Goal: Task Accomplishment & Management: Manage account settings

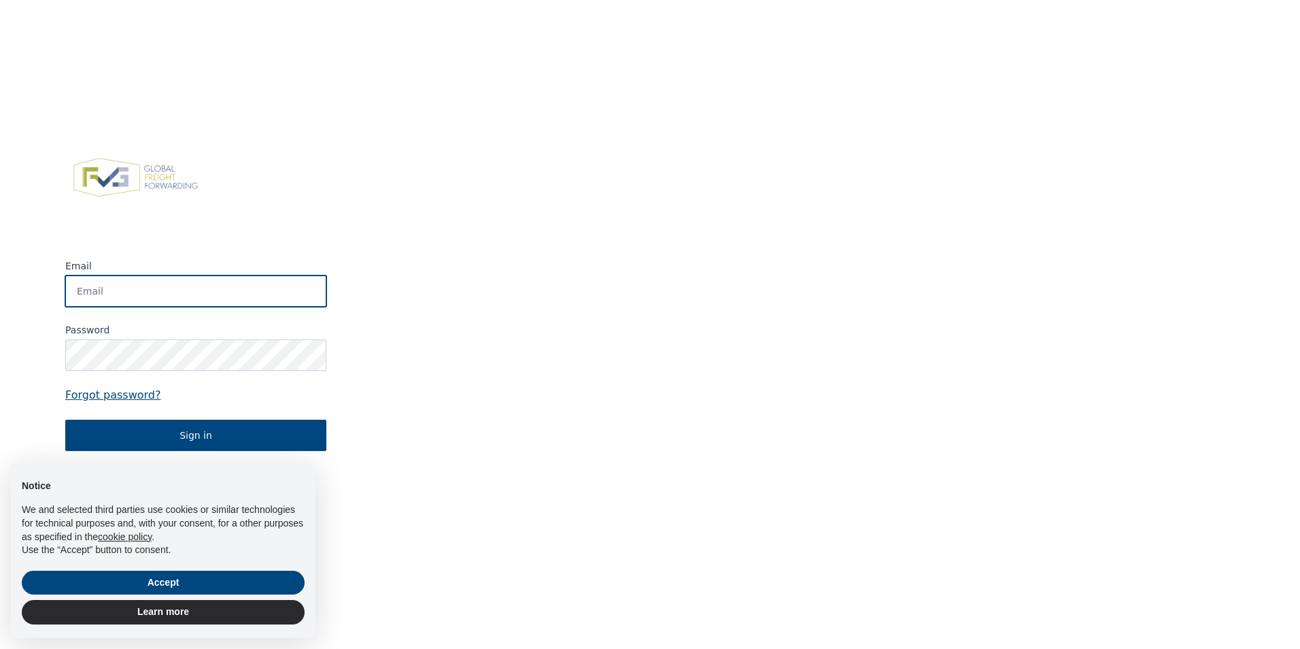
click at [156, 286] on input "Email" at bounding box center [195, 290] width 261 height 31
type input "[EMAIL_ADDRESS][DOMAIN_NAME]"
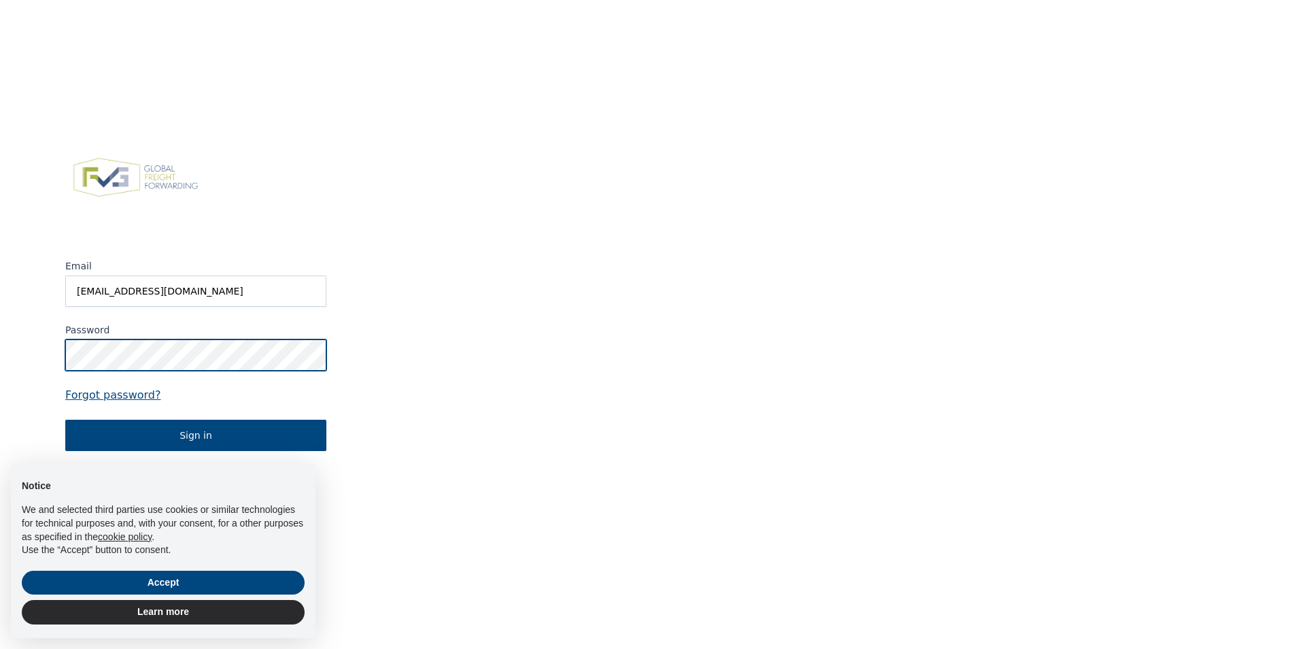
click at [65, 420] on button "Sign in" at bounding box center [195, 435] width 261 height 31
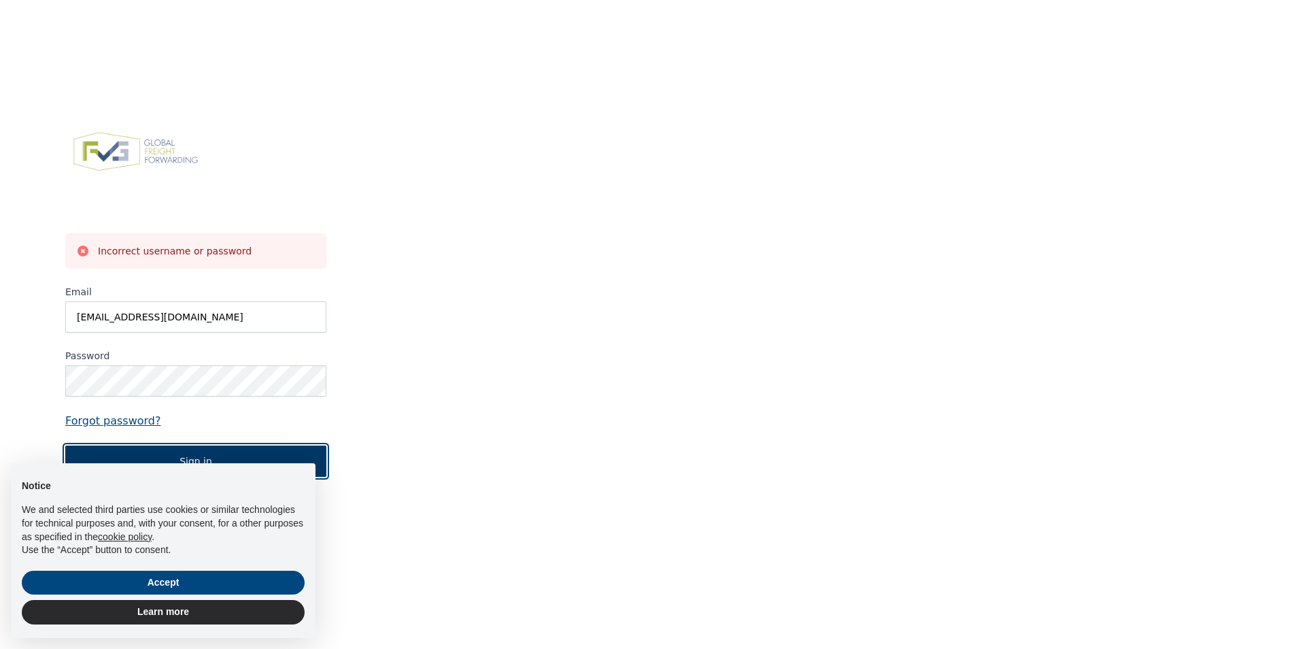
click at [197, 450] on button "Sign in" at bounding box center [195, 460] width 261 height 31
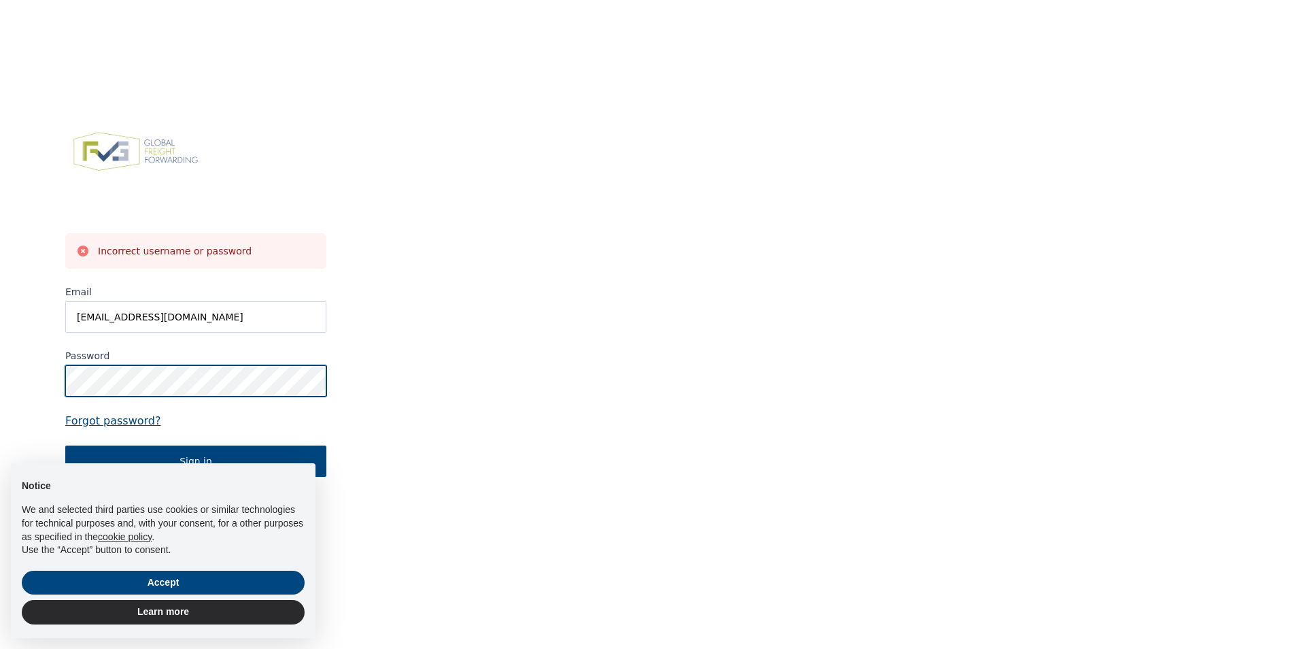
click at [0, 379] on html "Incorrect username or password Email [EMAIL_ADDRESS][DOMAIN_NAME] Password Forg…" at bounding box center [650, 324] width 1300 height 649
click at [65, 445] on button "Sign in" at bounding box center [195, 460] width 261 height 31
click at [99, 410] on form "Incorrect username or password Email [EMAIL_ADDRESS][DOMAIN_NAME] Password Forg…" at bounding box center [195, 354] width 261 height 243
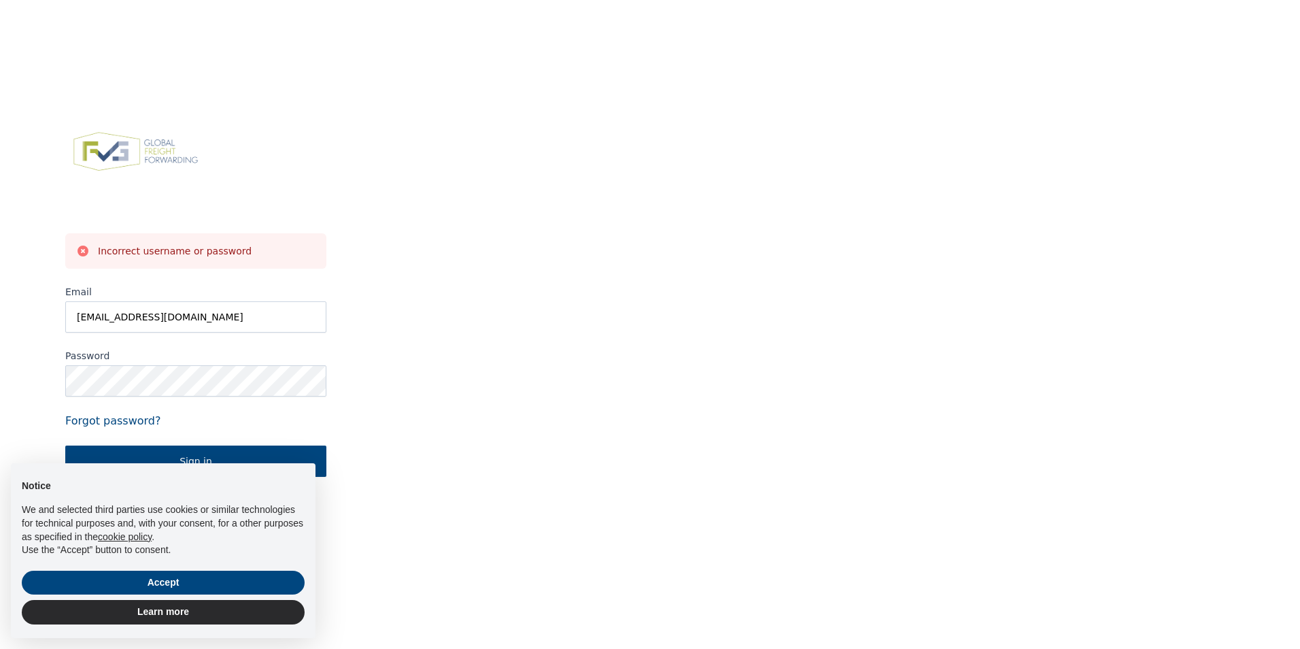
click at [94, 418] on link "Forgot password?" at bounding box center [195, 421] width 261 height 16
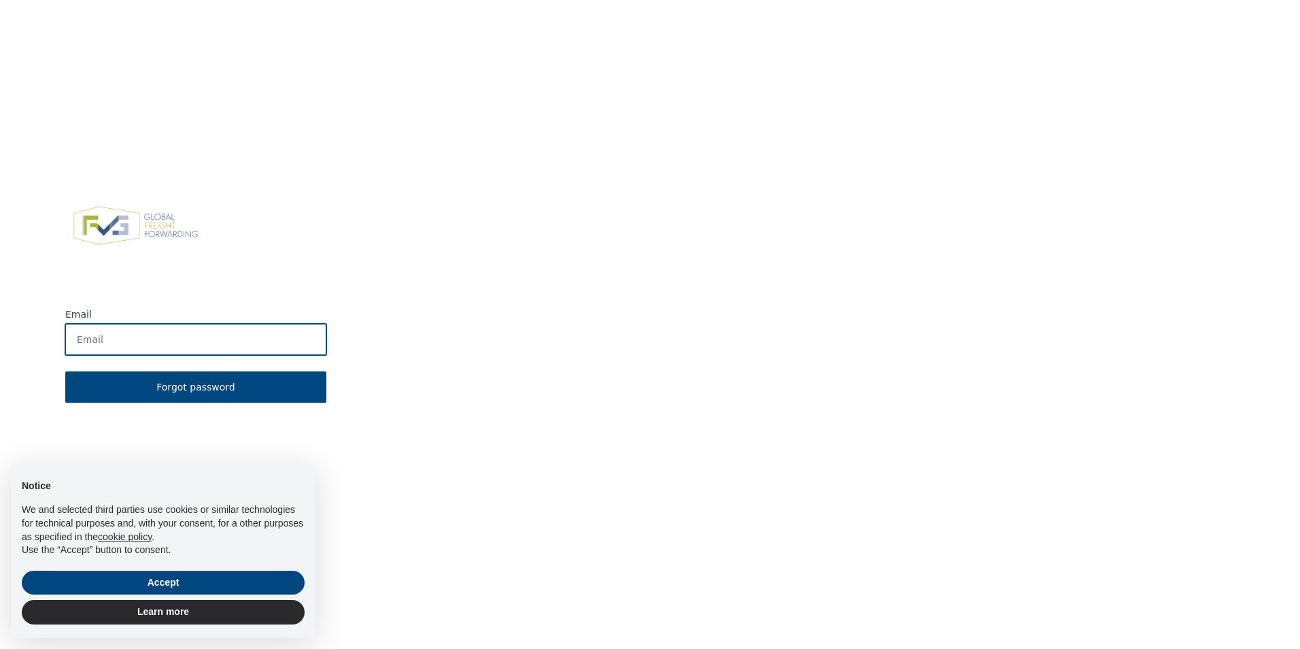
click at [180, 336] on input "Email" at bounding box center [195, 339] width 261 height 31
type input "[EMAIL_ADDRESS][DOMAIN_NAME]"
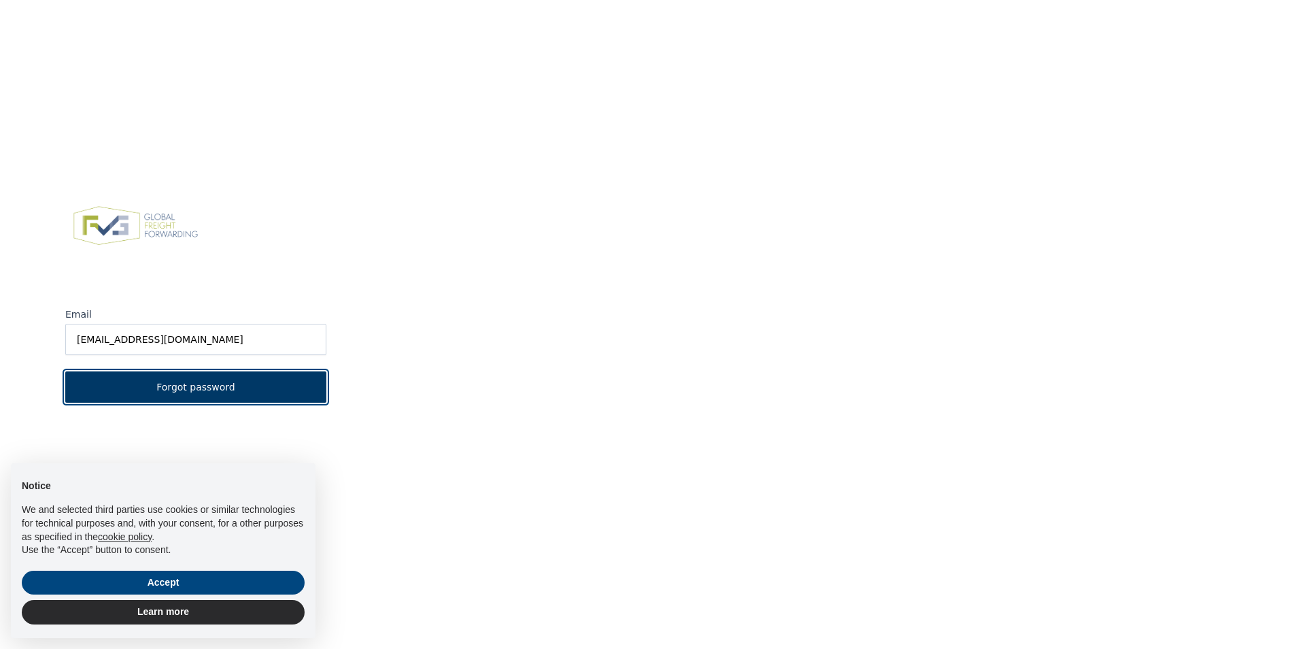
click at [163, 383] on button "Forgot password" at bounding box center [195, 386] width 261 height 31
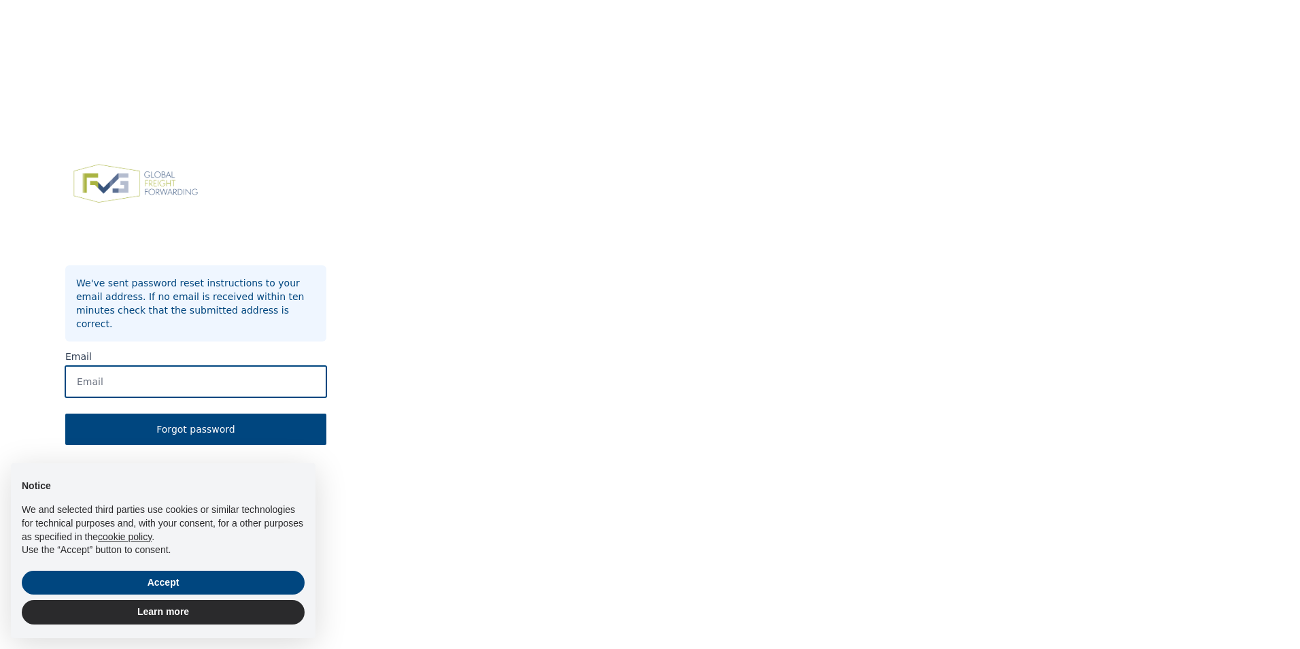
click at [160, 371] on input "Email" at bounding box center [195, 381] width 261 height 31
type input "[EMAIL_ADDRESS][DOMAIN_NAME]"
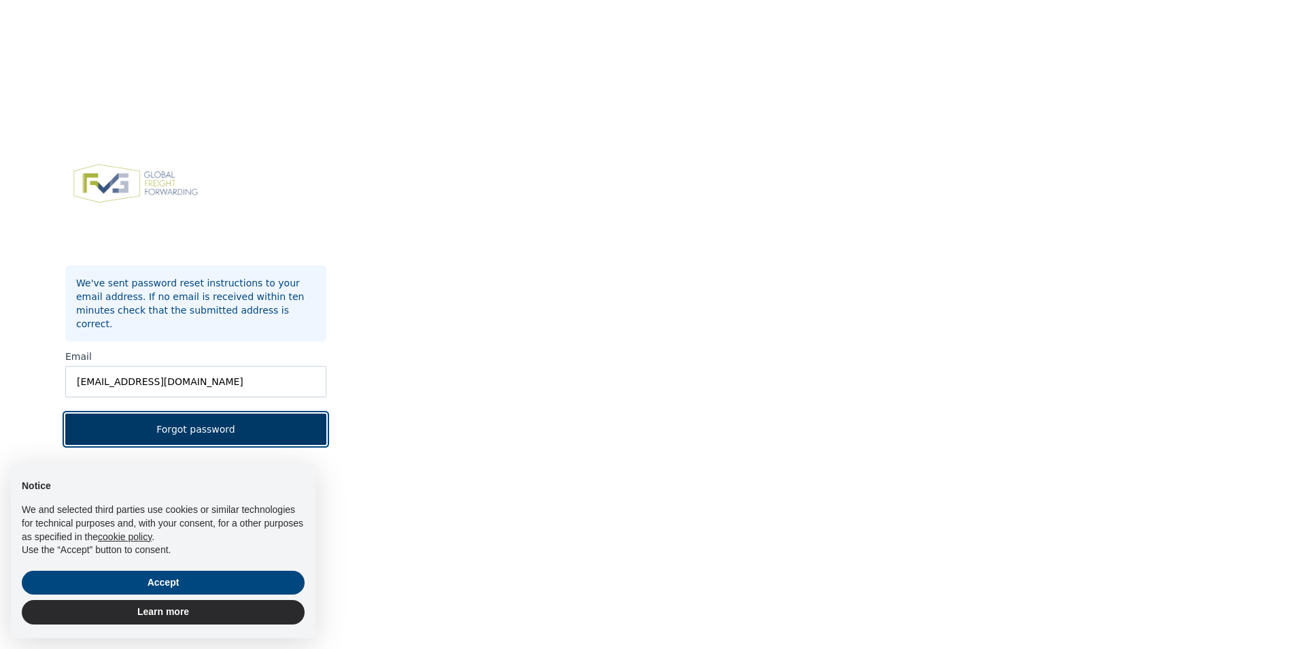
click at [166, 422] on button "Forgot password" at bounding box center [195, 428] width 261 height 31
